Goal: Communication & Community: Share content

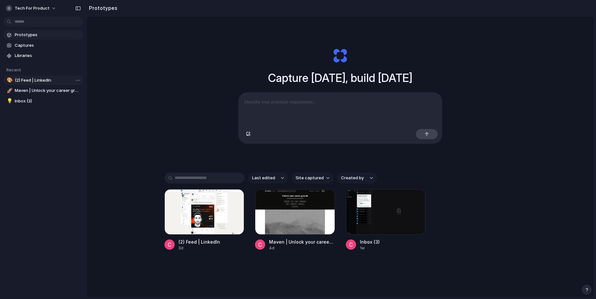
click at [29, 78] on span "(2) Feed | LinkedIn" at bounding box center [48, 80] width 66 height 6
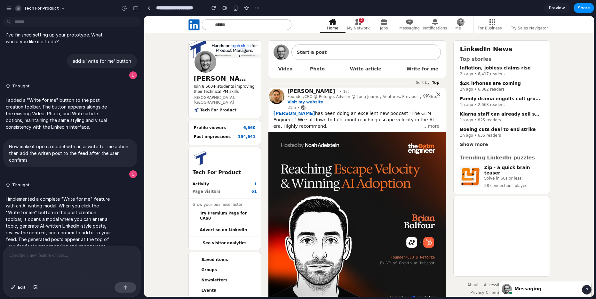
scroll to position [25, 0]
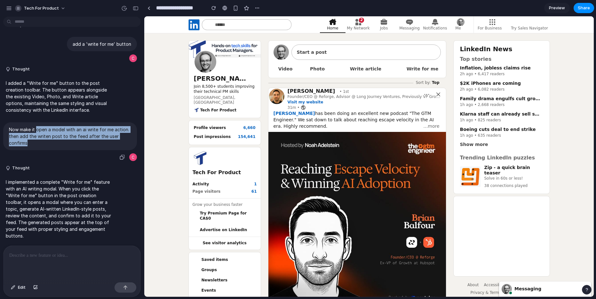
drag, startPoint x: 36, startPoint y: 126, endPoint x: 81, endPoint y: 140, distance: 47.4
click at [82, 140] on p "Now make it open a model with an ai write for me action. then add the writen po…" at bounding box center [70, 136] width 122 height 20
click at [81, 140] on p "Now make it open a model with an ai write for me action. then add the writen po…" at bounding box center [70, 136] width 122 height 20
drag, startPoint x: 54, startPoint y: 134, endPoint x: 103, endPoint y: 141, distance: 48.8
click at [110, 147] on div "Now make it open a model with an ai write for me action. then add the writen po…" at bounding box center [70, 136] width 134 height 28
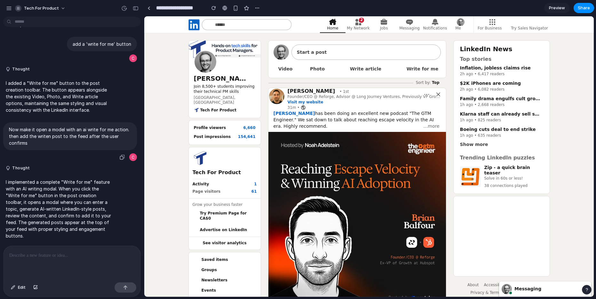
click at [97, 136] on p "Now make it open a model with an ai write for me action. then add the writen po…" at bounding box center [70, 136] width 122 height 20
click at [420, 65] on span "Write for me" at bounding box center [423, 68] width 32 height 9
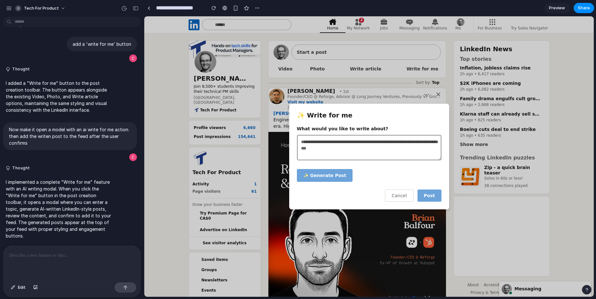
click at [325, 184] on div "✨ Write for me What would you like to write about? ✨ Generate Post Cancel Post" at bounding box center [369, 157] width 160 height 106
click at [339, 152] on textarea at bounding box center [369, 148] width 145 height 26
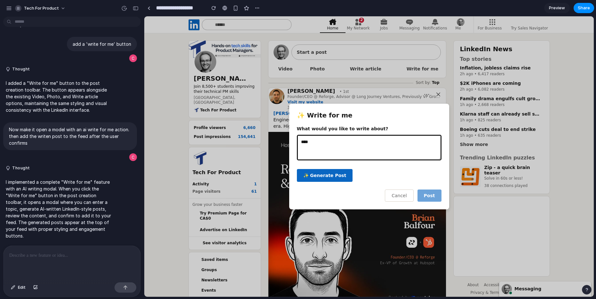
type textarea "****"
click at [333, 180] on button "✨ Generate Post" at bounding box center [325, 175] width 56 height 13
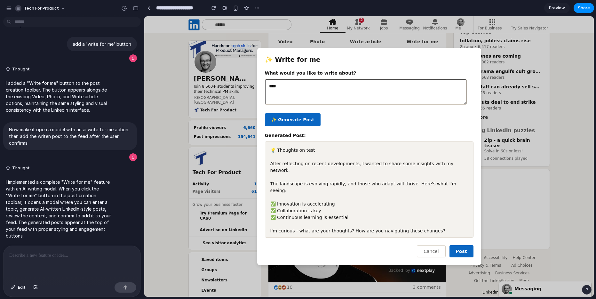
scroll to position [39, 0]
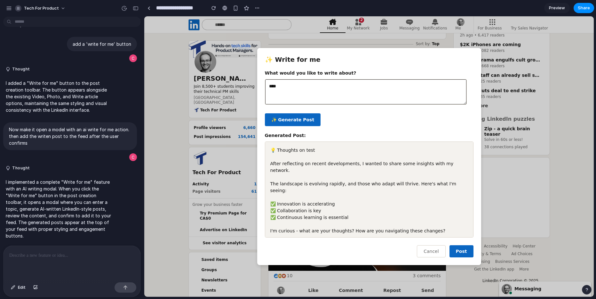
click at [457, 251] on span "Post" at bounding box center [461, 251] width 11 height 5
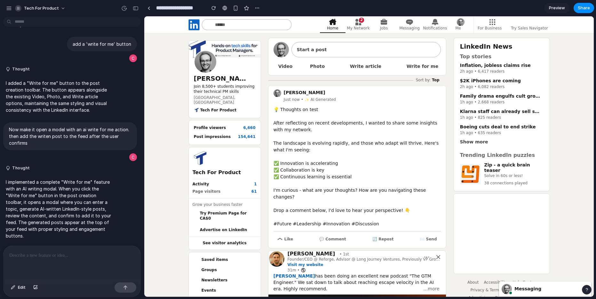
scroll to position [0, 0]
